Goal: Information Seeking & Learning: Learn about a topic

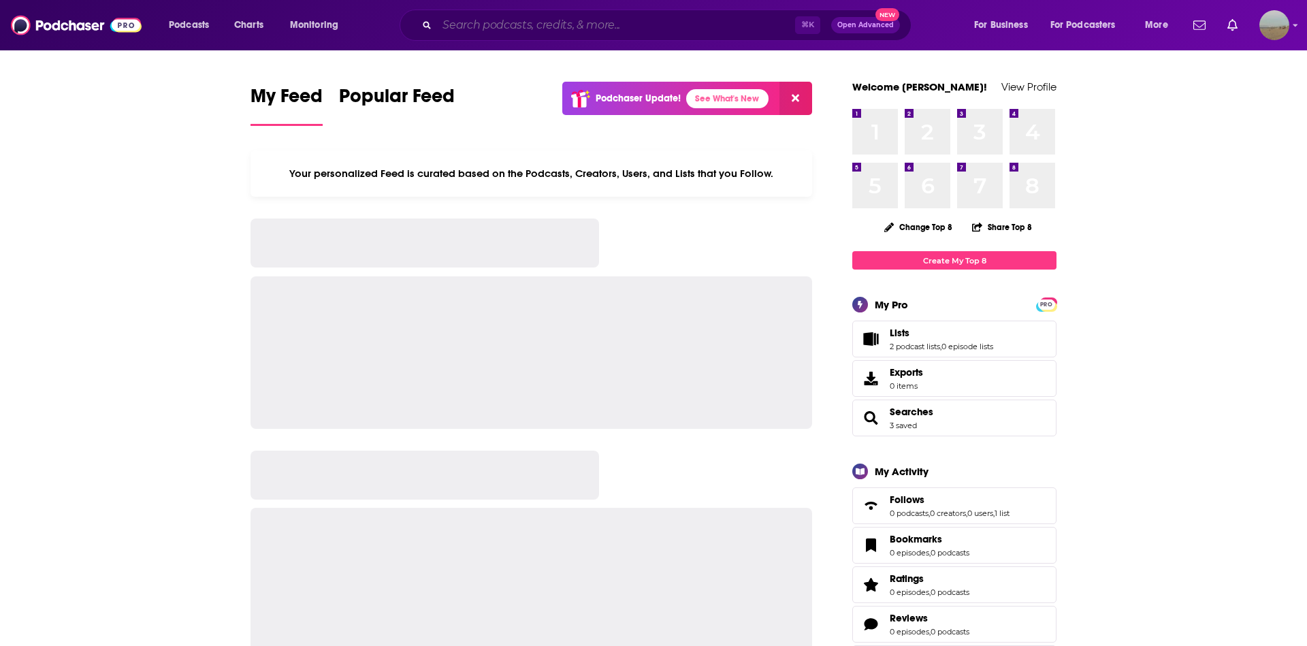
click at [620, 29] on input "Search podcasts, credits, & more..." at bounding box center [616, 25] width 358 height 22
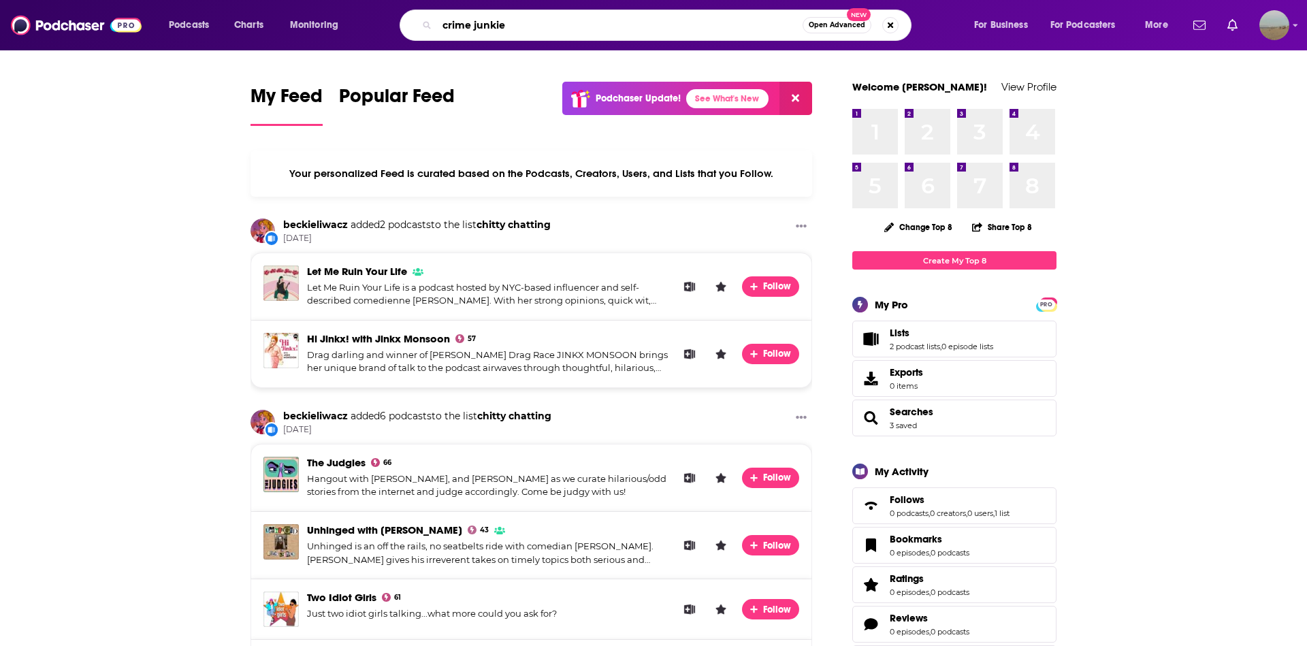
type input "crime junkie"
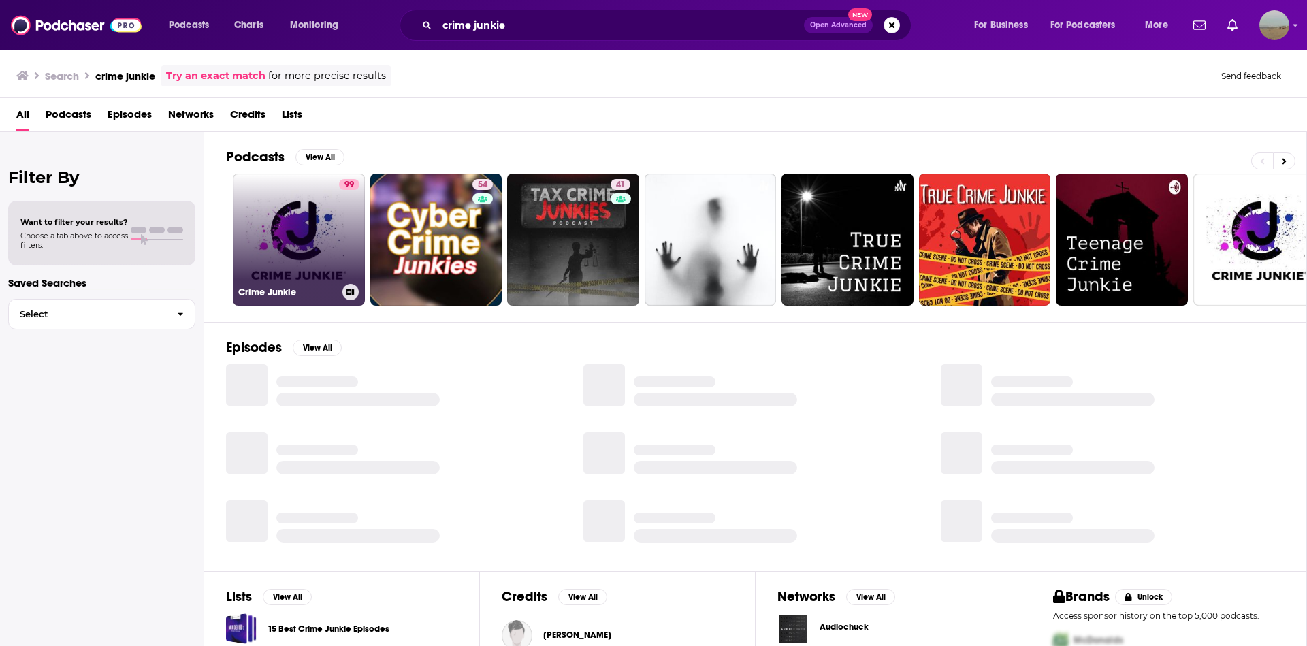
click at [300, 226] on link "99 Crime Junkie" at bounding box center [299, 240] width 132 height 132
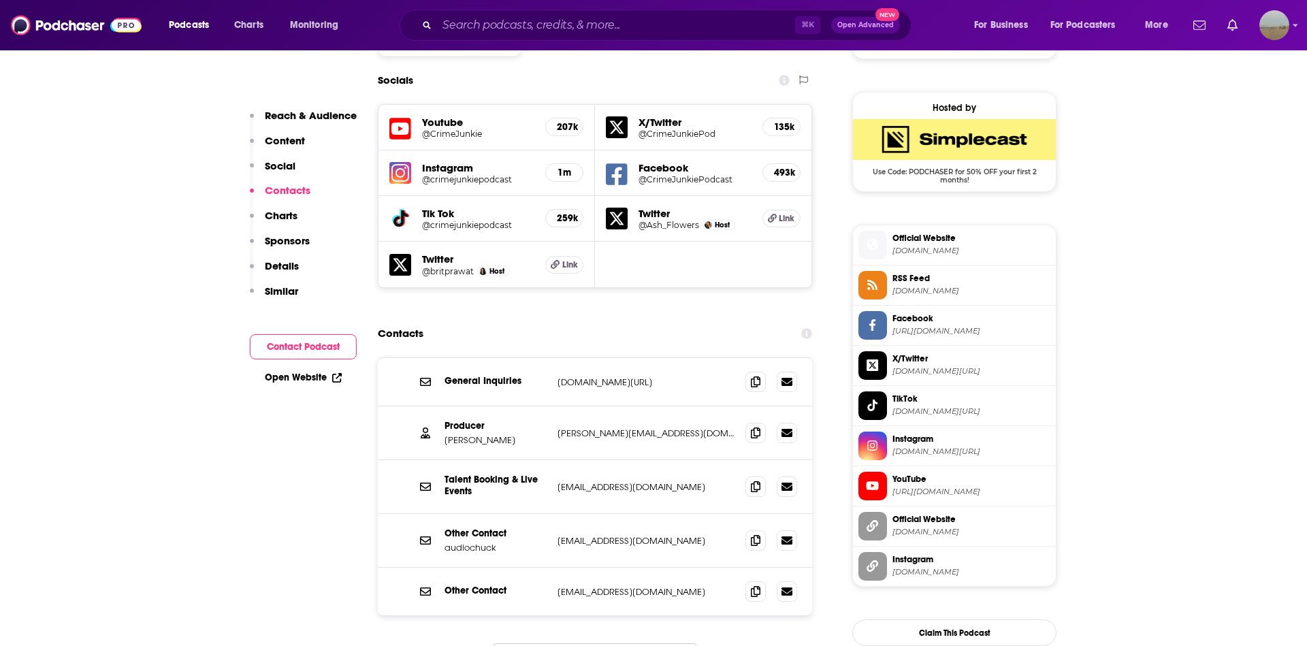
scroll to position [1209, 0]
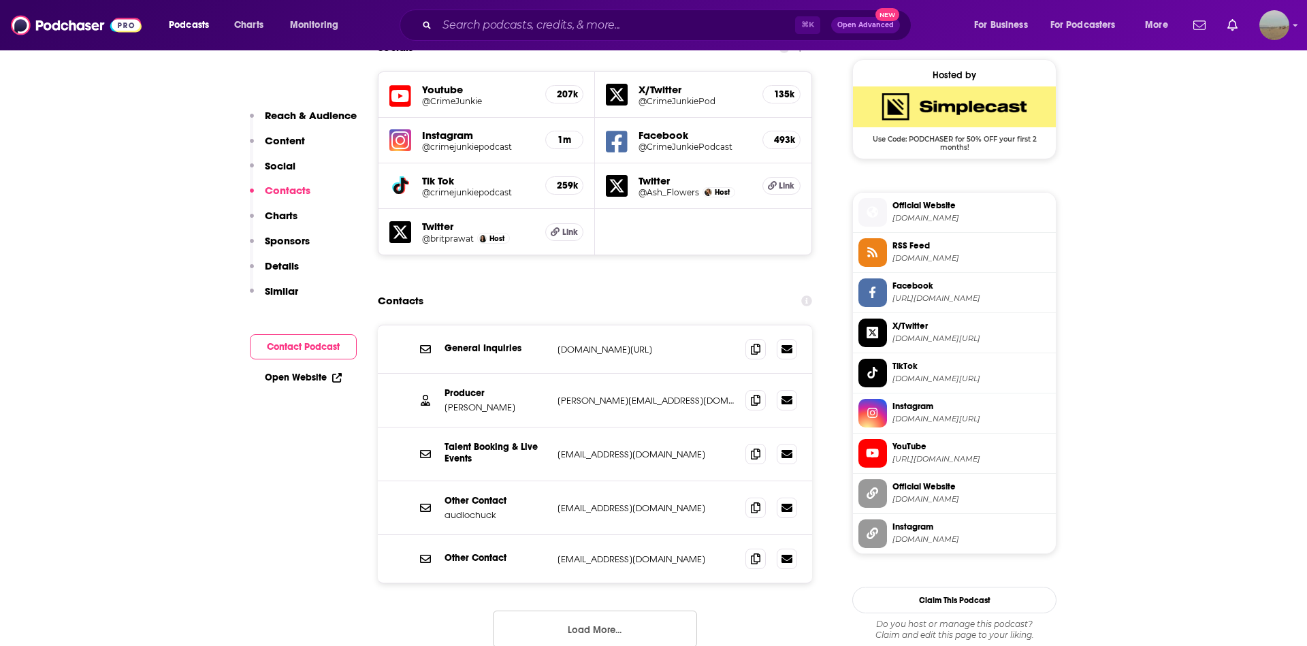
click at [587, 611] on button "Load More..." at bounding box center [595, 629] width 204 height 37
click at [758, 394] on icon at bounding box center [756, 399] width 10 height 11
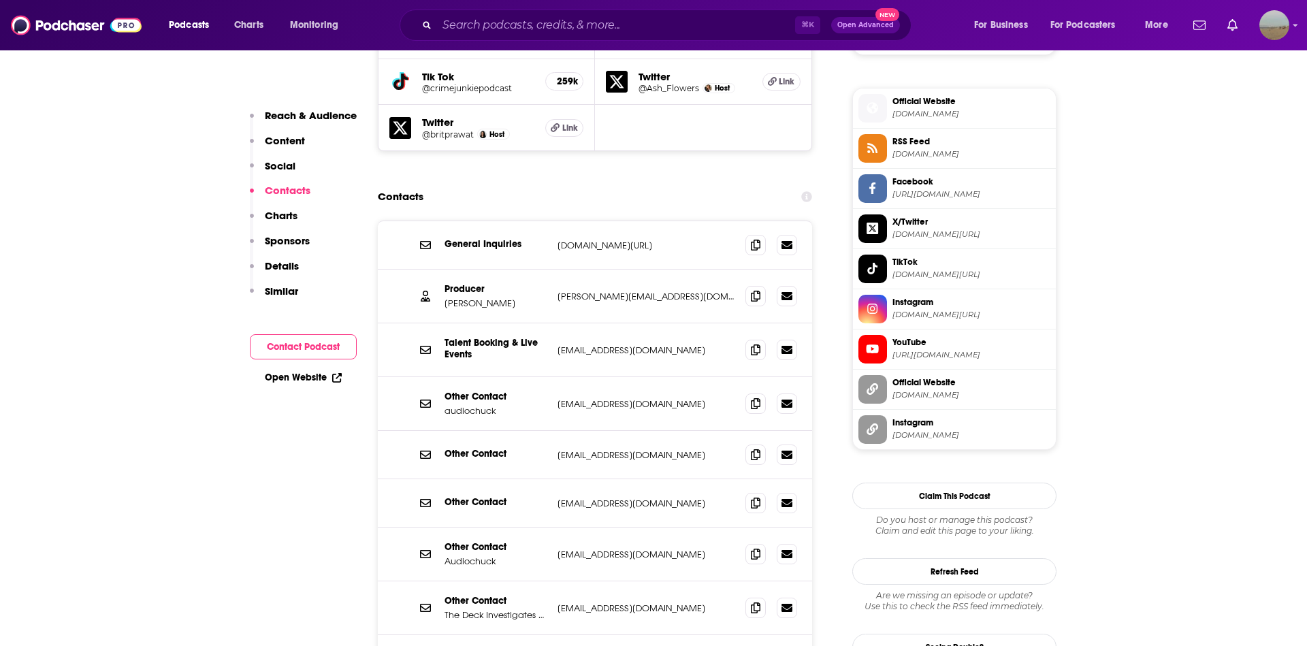
scroll to position [1343, 0]
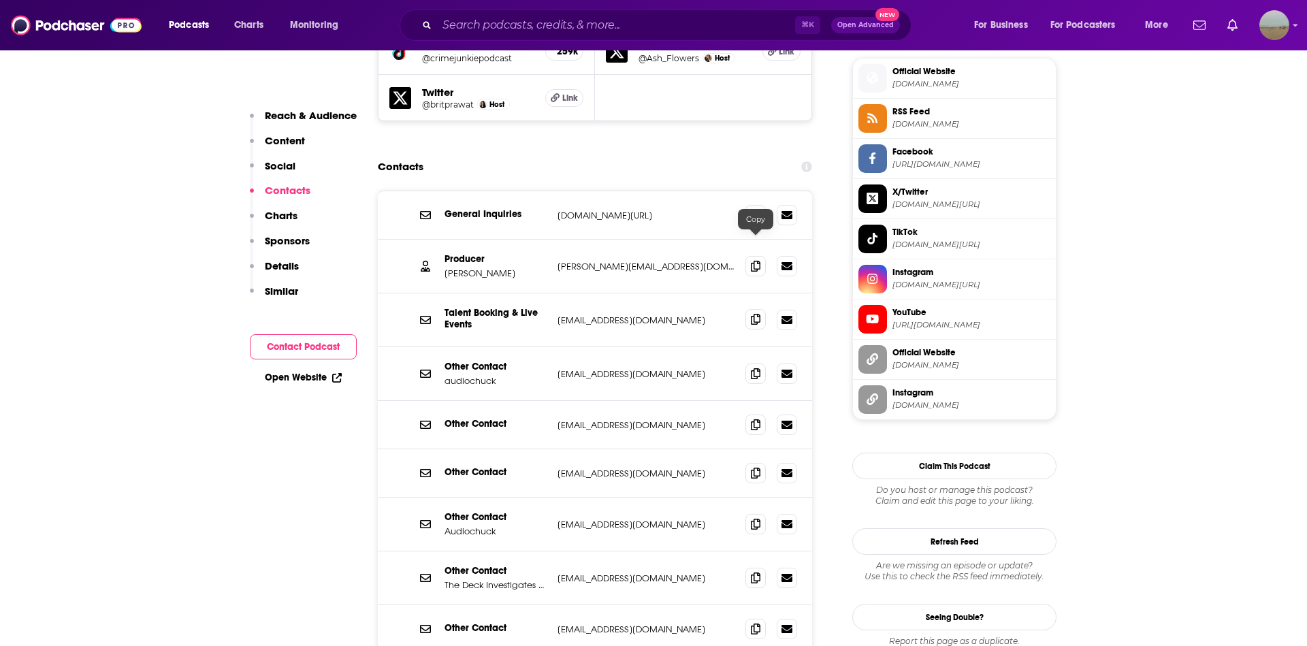
click at [753, 314] on icon at bounding box center [756, 319] width 10 height 11
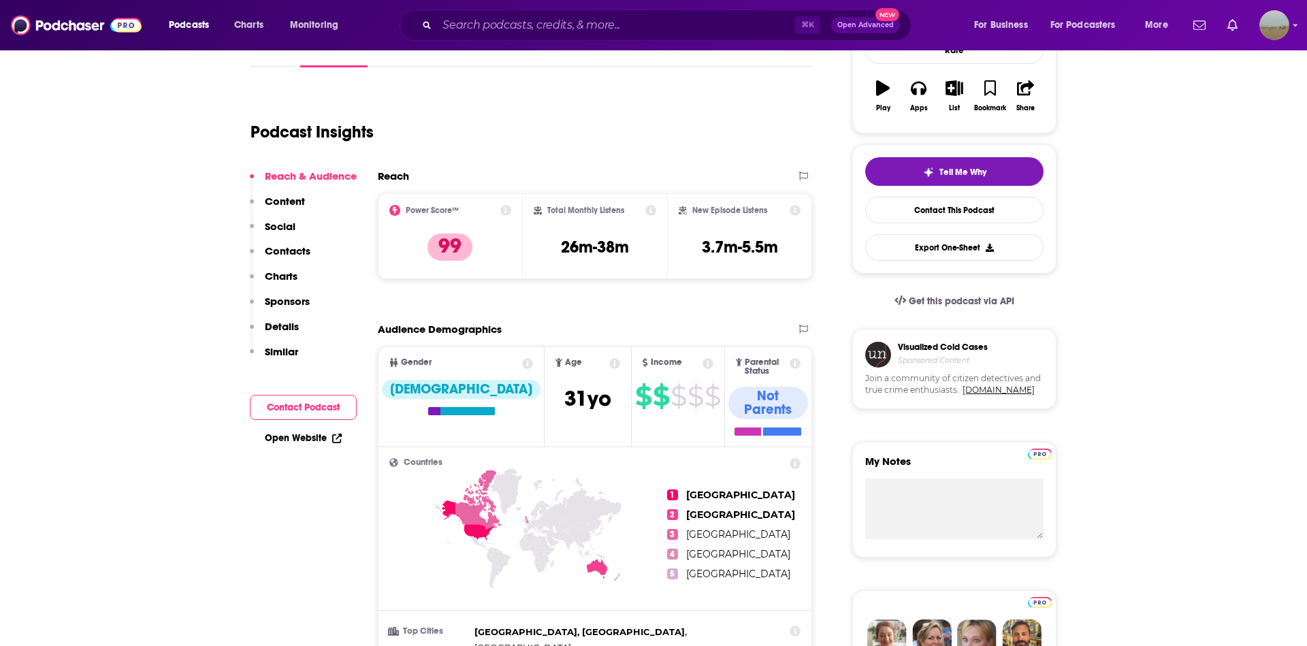
scroll to position [224, 0]
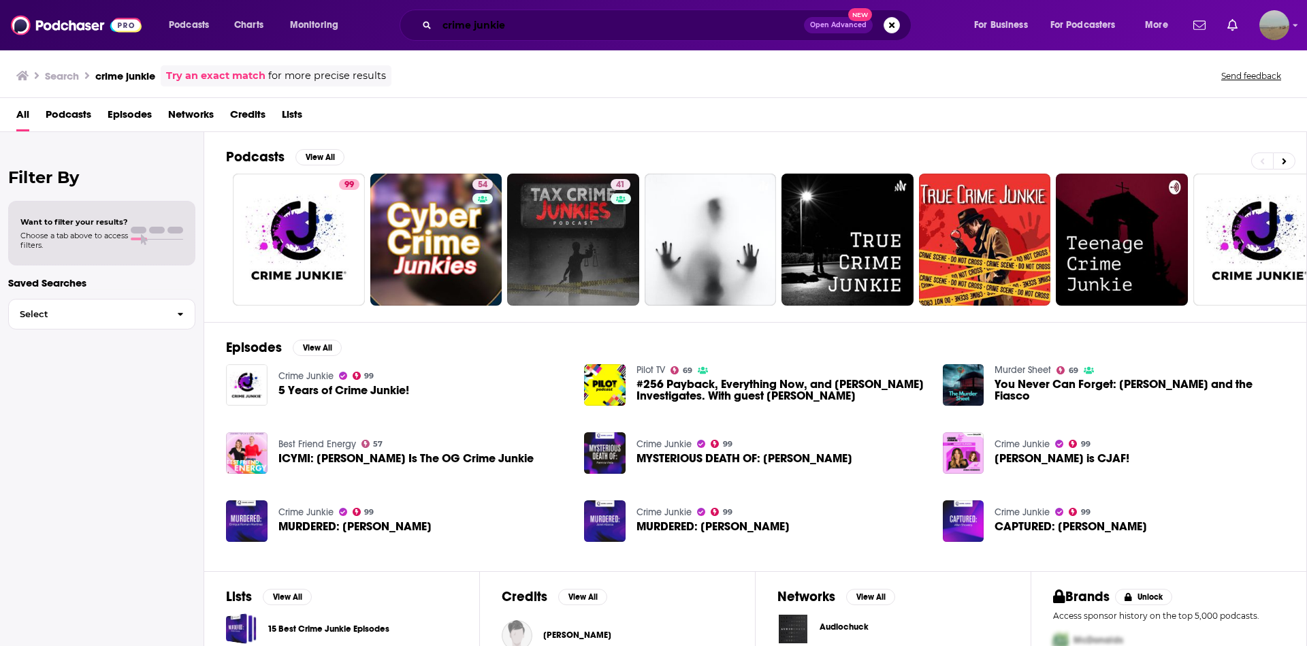
click at [504, 21] on input "crime junkie" at bounding box center [620, 25] width 367 height 22
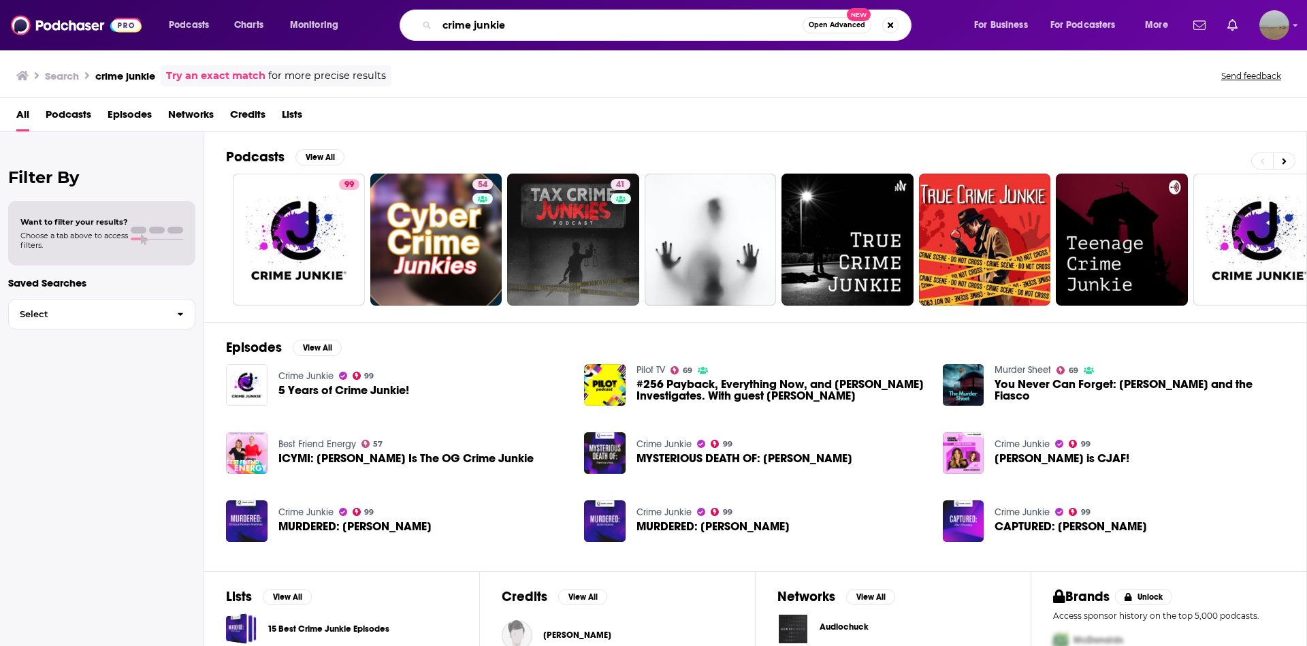
click at [504, 21] on input "crime junkie" at bounding box center [620, 25] width 366 height 22
type input "audio [PERSON_NAME]"
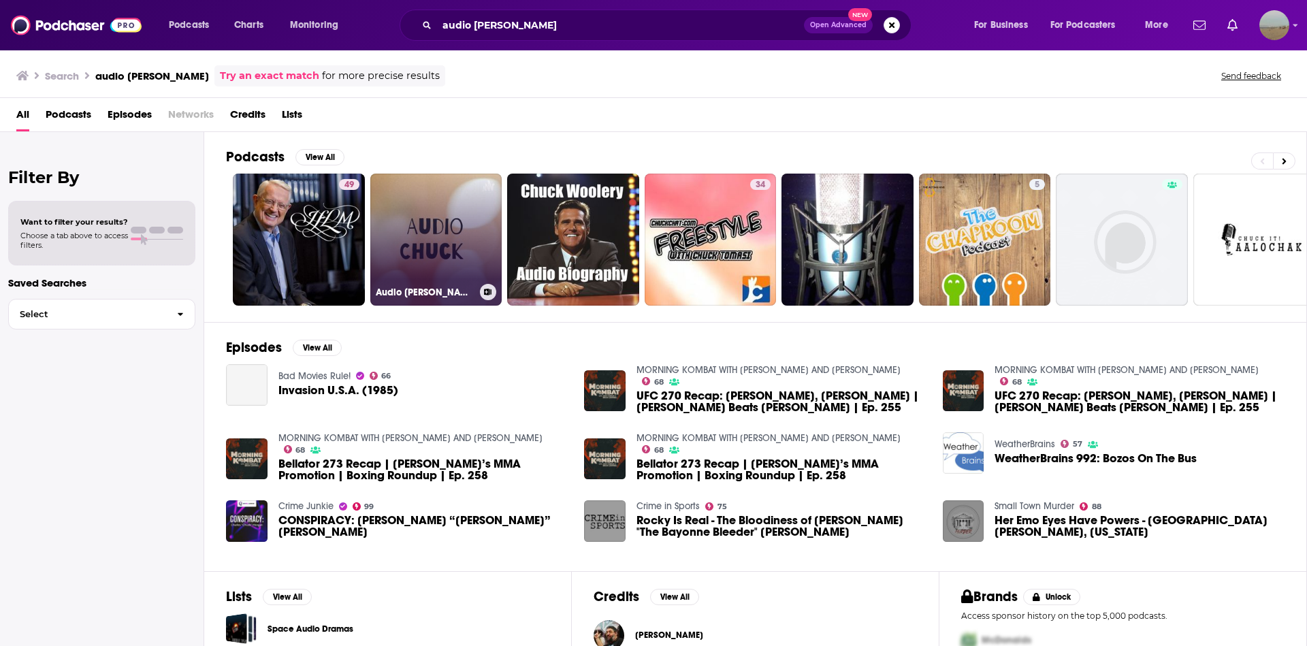
click at [430, 193] on link "Audio [PERSON_NAME]" at bounding box center [436, 240] width 132 height 132
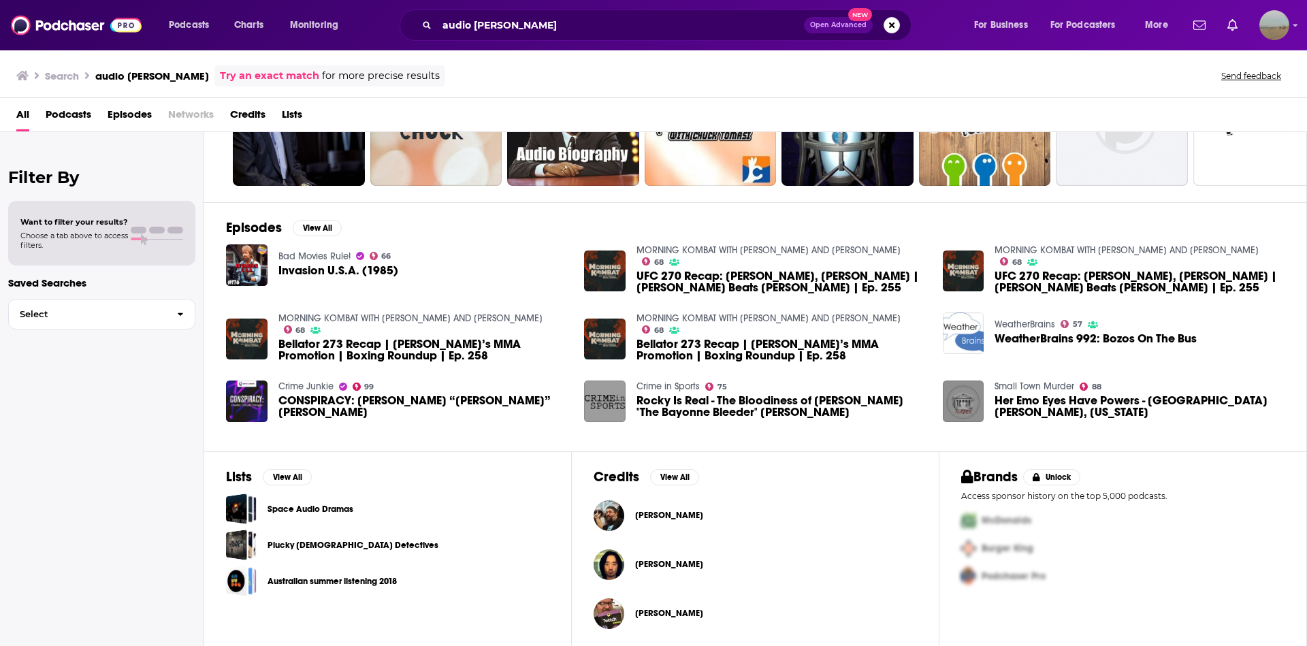
scroll to position [118, 0]
